Goal: Task Accomplishment & Management: Use online tool/utility

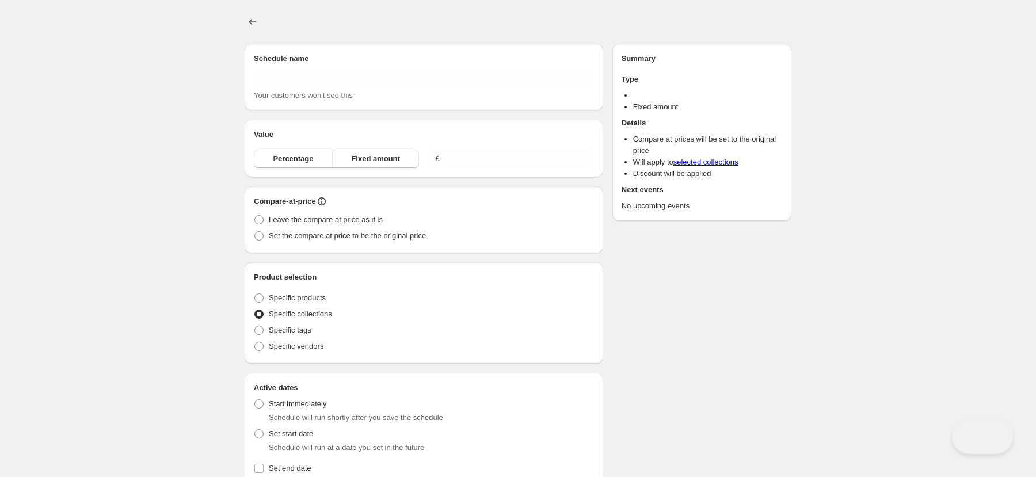
type input "[DATE] 8am"
radio input "true"
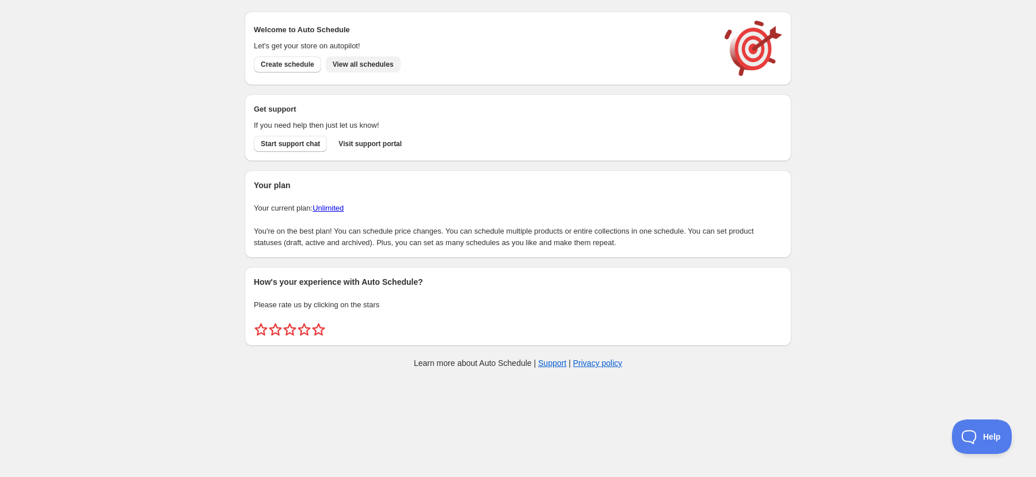
click at [373, 68] on span "View all schedules" at bounding box center [363, 64] width 61 height 9
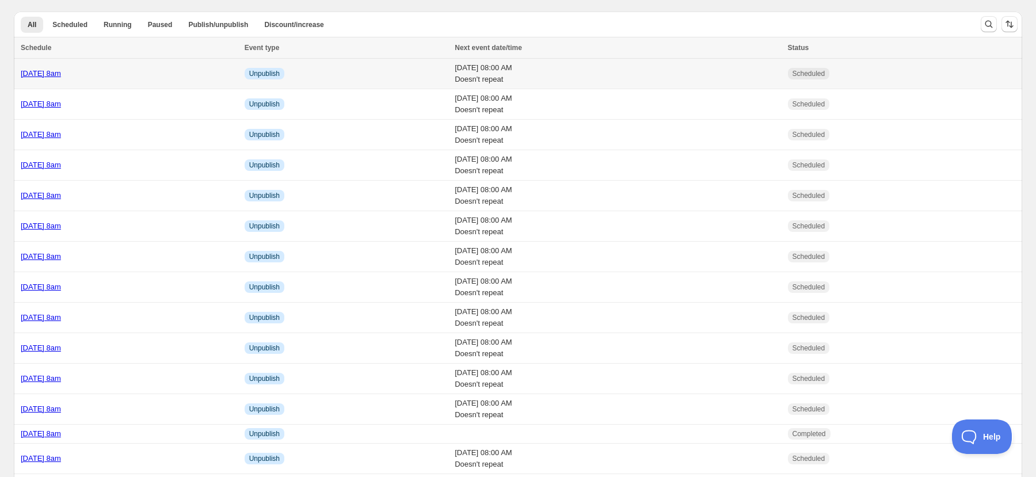
click at [61, 73] on link "Monday 3rd November @ 8am" at bounding box center [41, 73] width 40 height 9
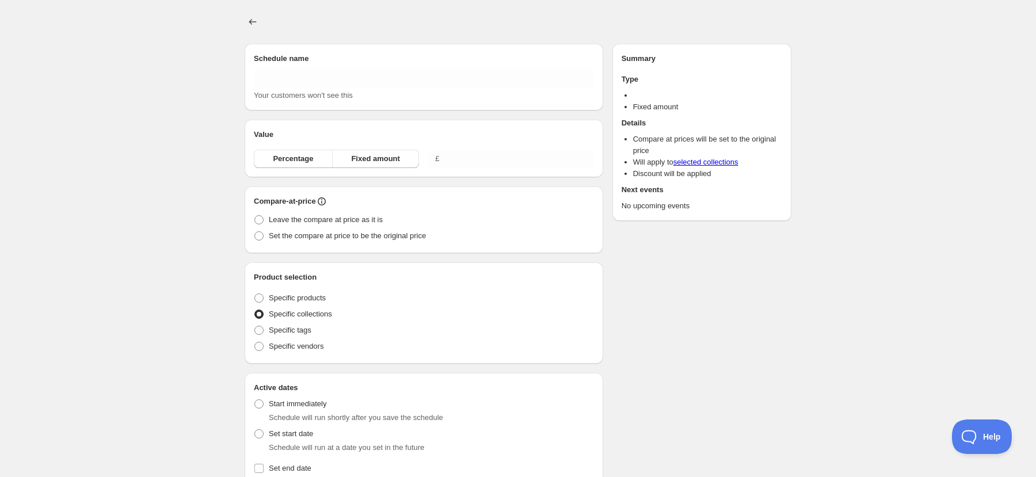
type input "Monday 3rd November @ 8am"
radio input "true"
